Goal: Information Seeking & Learning: Learn about a topic

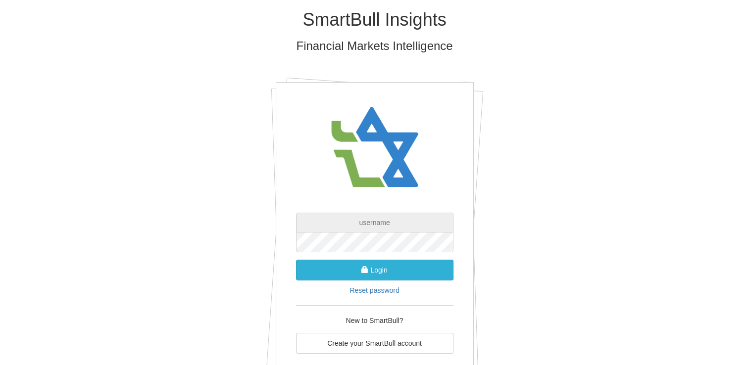
type input "[EMAIL_ADDRESS][DOMAIN_NAME]"
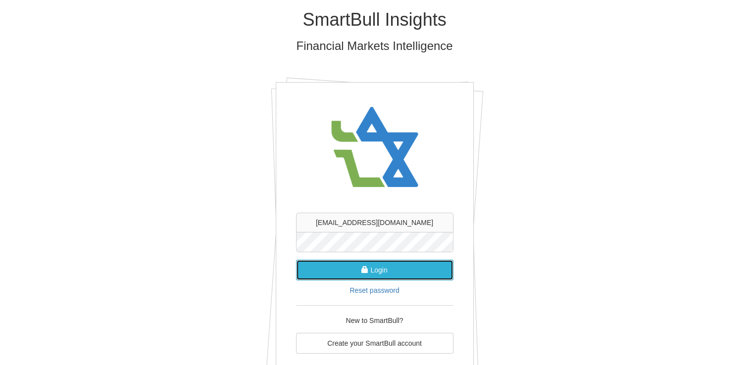
click at [370, 270] on button "Login" at bounding box center [374, 270] width 157 height 21
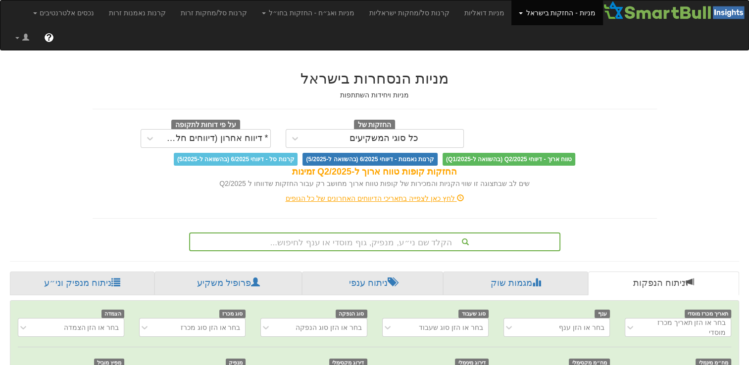
scroll to position [0, 7]
click at [634, 272] on link "ניתוח הנפקות" at bounding box center [663, 284] width 151 height 24
click at [644, 272] on link "ניתוח הנפקות" at bounding box center [663, 284] width 151 height 24
click at [646, 272] on link "ניתוח הנפקות" at bounding box center [663, 284] width 151 height 24
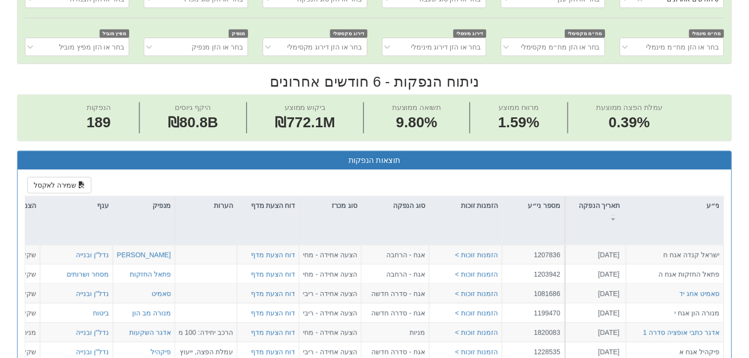
scroll to position [347, 0]
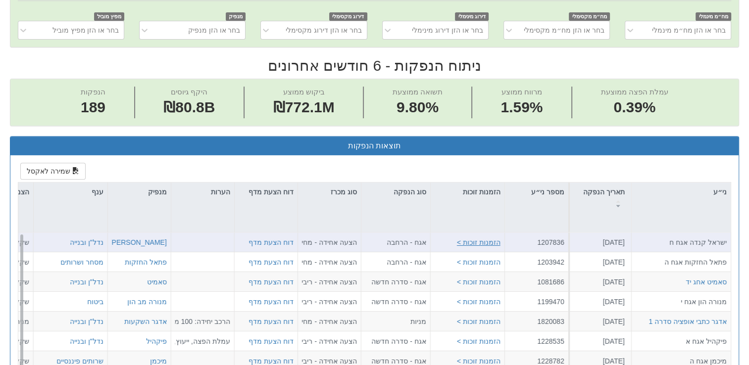
click at [494, 238] on button "הזמנות זוכות >" at bounding box center [479, 243] width 44 height 10
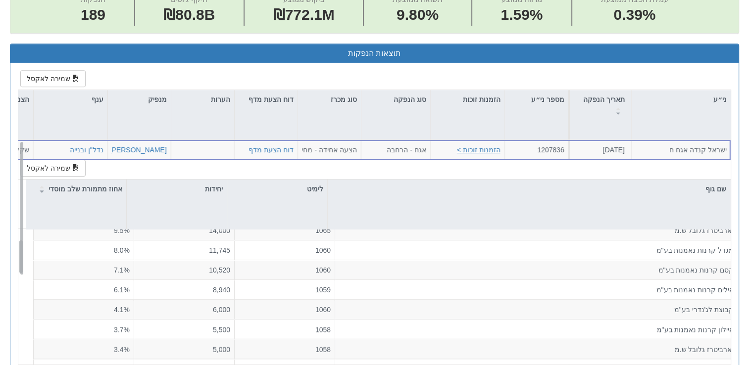
scroll to position [0, 0]
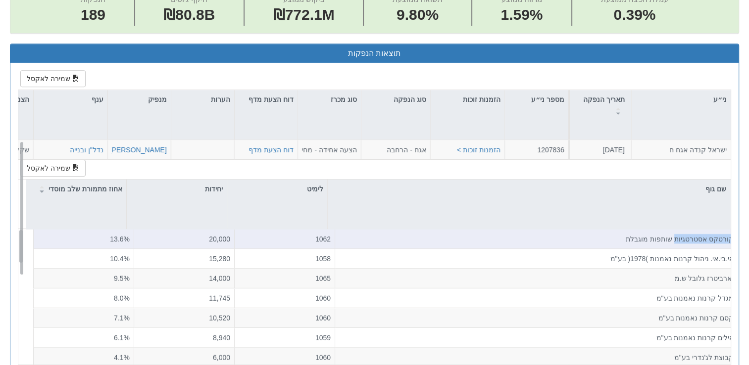
drag, startPoint x: 726, startPoint y: 212, endPoint x: 674, endPoint y: 213, distance: 51.5
click at [674, 234] on div "קורטקס אסטרטגיות שותפות מוגבלת" at bounding box center [536, 239] width 395 height 10
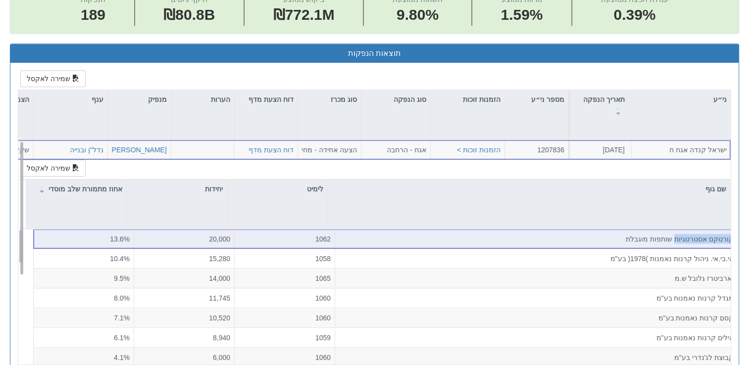
copy div "קורטקס אסטרטגיות"
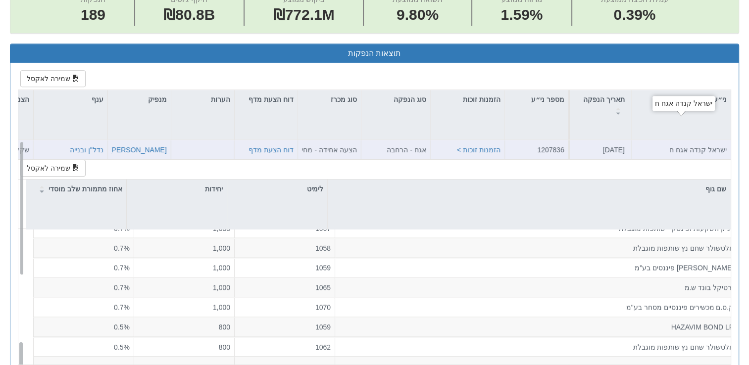
click at [686, 145] on div "ישראל קנדה אגח ח" at bounding box center [681, 150] width 91 height 10
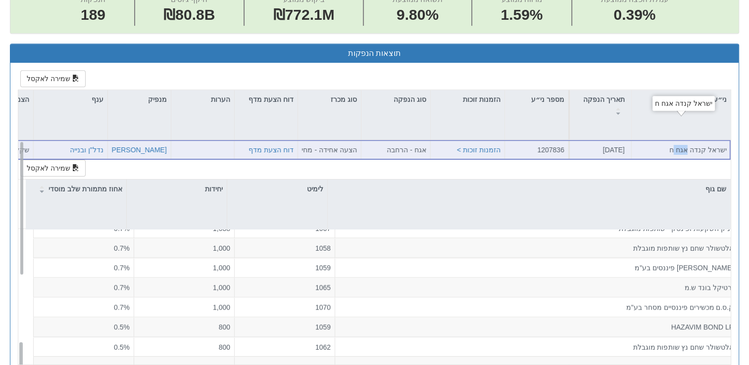
click at [686, 145] on div "ישראל קנדה אגח ח" at bounding box center [681, 150] width 91 height 10
click at [489, 145] on button "הזמנות זוכות >" at bounding box center [479, 150] width 44 height 10
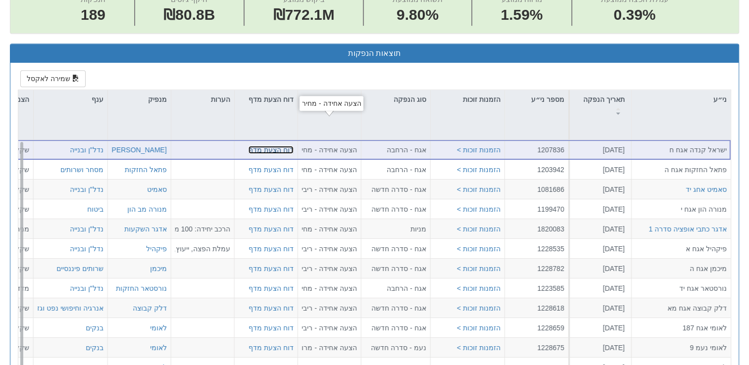
click at [276, 146] on link "דוח הצעת מדף" at bounding box center [271, 150] width 45 height 8
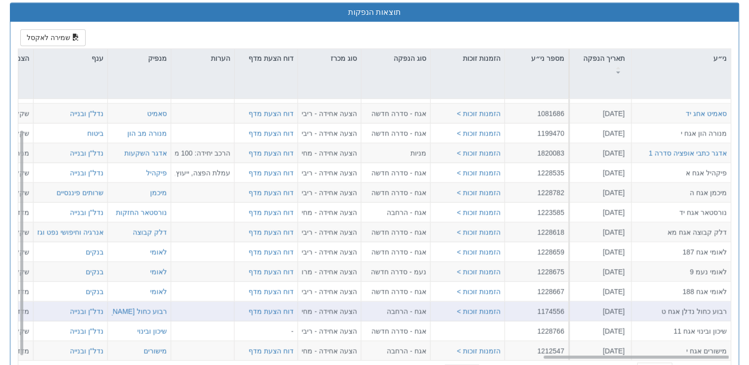
scroll to position [439, 0]
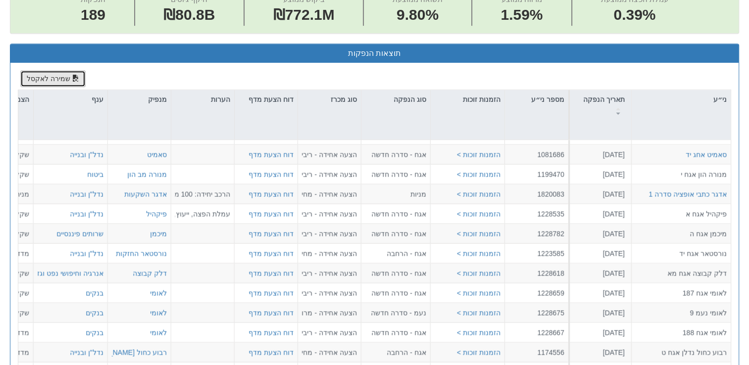
click at [72, 75] on span "button" at bounding box center [75, 78] width 7 height 7
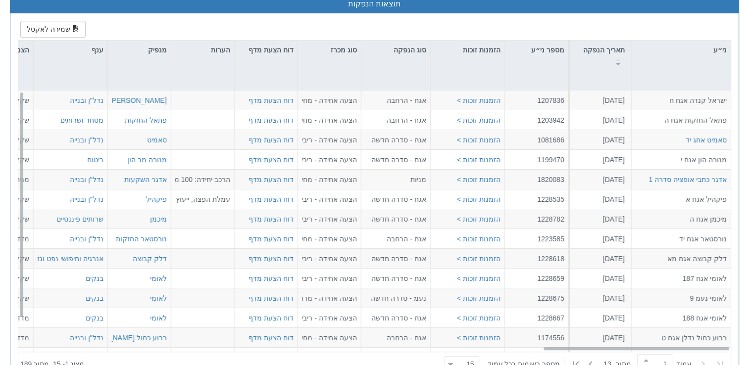
scroll to position [0, 1999]
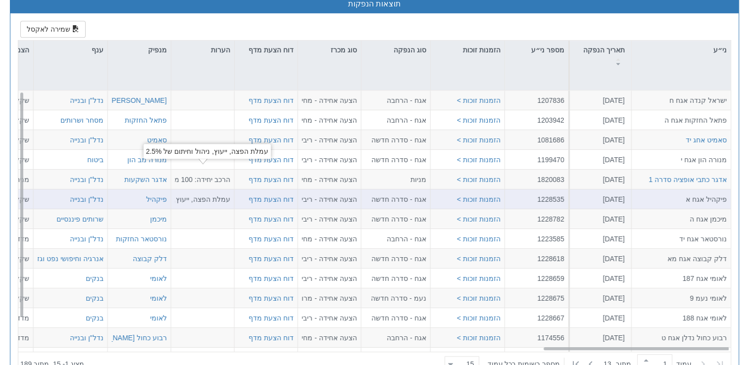
click at [210, 195] on div "עמלת הפצה, ייעוץ, ניהול וחיתום של 2.5%" at bounding box center [202, 200] width 55 height 10
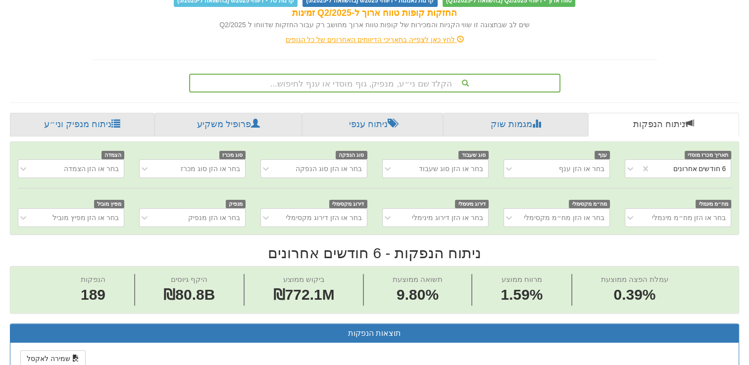
scroll to position [142, 0]
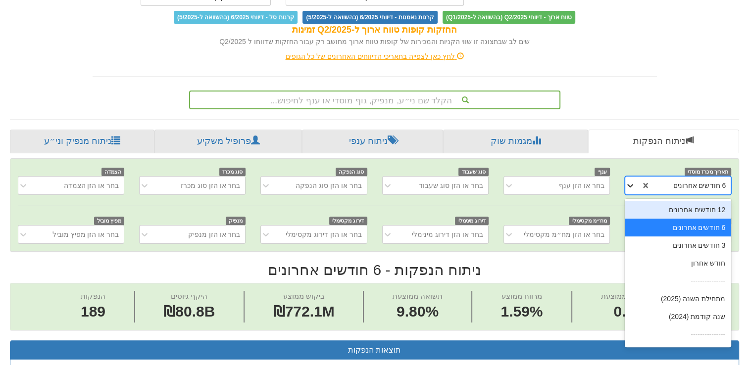
click at [630, 184] on icon at bounding box center [630, 185] width 6 height 3
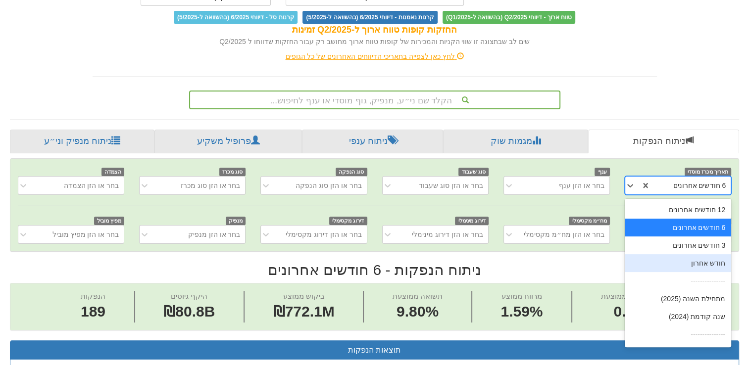
scroll to position [16, 0]
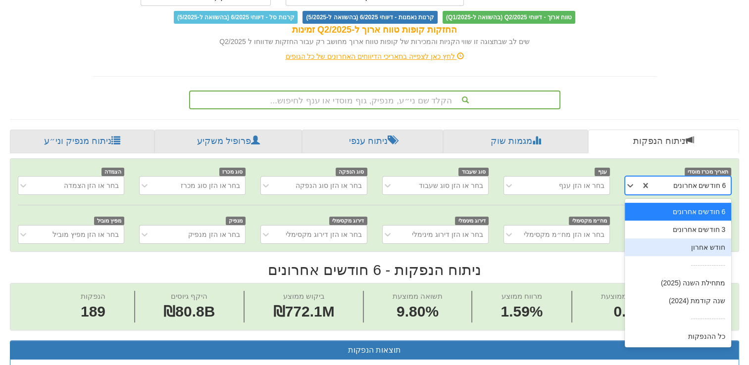
click at [666, 239] on div "חודש אחרון" at bounding box center [678, 248] width 106 height 18
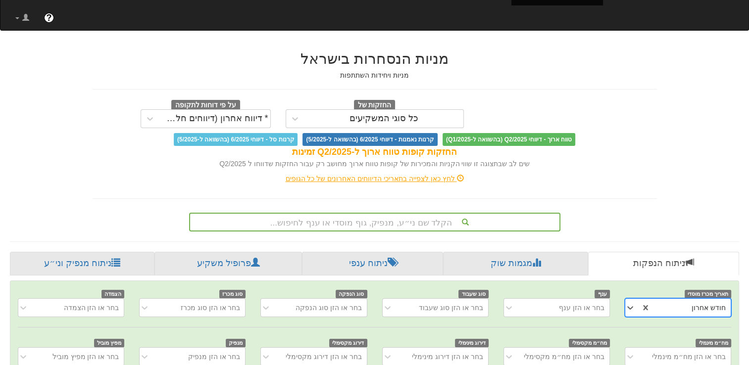
scroll to position [0, 0]
